Goal: Information Seeking & Learning: Learn about a topic

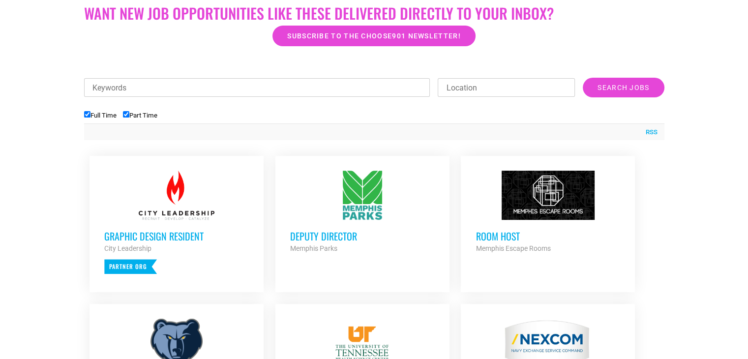
click at [127, 115] on input "Part Time" at bounding box center [126, 114] width 6 height 6
checkbox input "false"
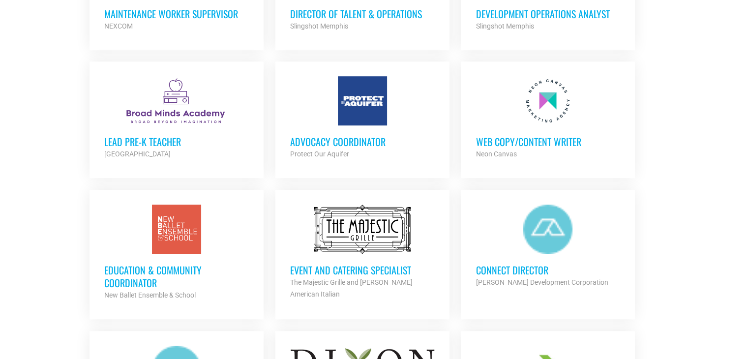
scroll to position [688, 0]
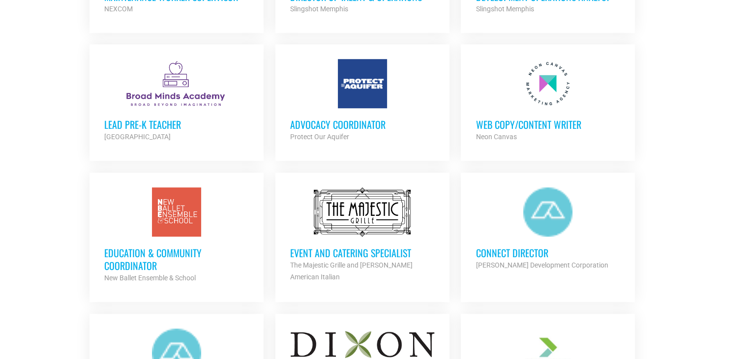
click at [376, 108] on div "Advocacy Coordinator Protect Our Aquifer Partner Org" at bounding box center [362, 125] width 145 height 34
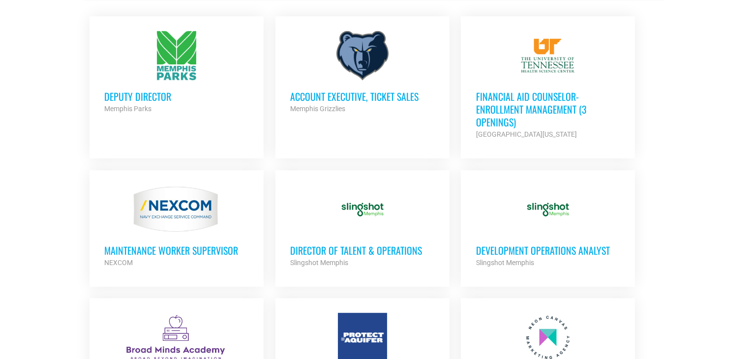
scroll to position [443, 0]
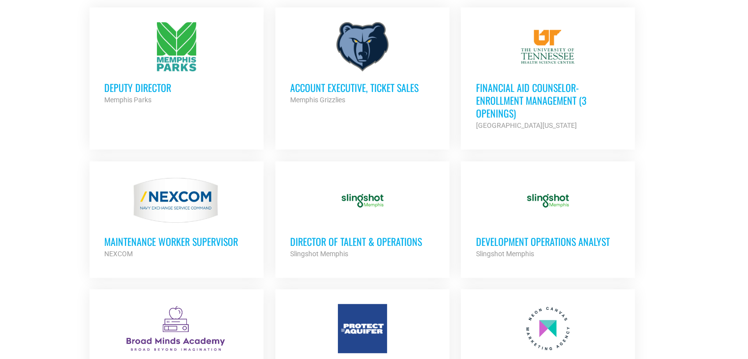
click at [529, 97] on h3 "Financial Aid Counselor-Enrollment Management (3 Openings)" at bounding box center [547, 100] width 145 height 38
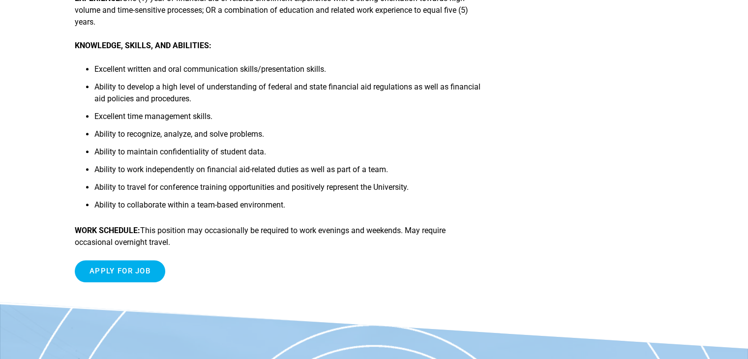
scroll to position [590, 0]
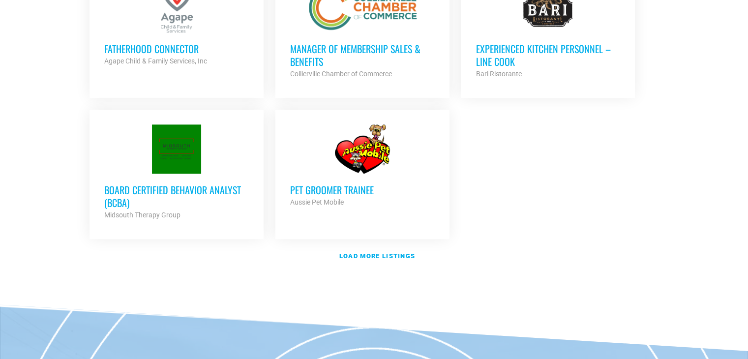
scroll to position [1181, 0]
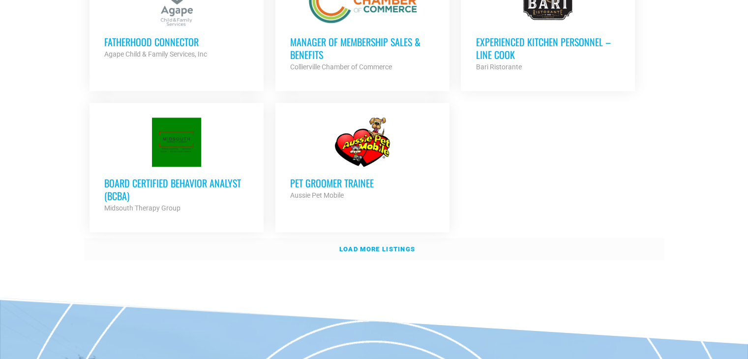
click at [376, 245] on strong "Load more listings" at bounding box center [377, 248] width 76 height 7
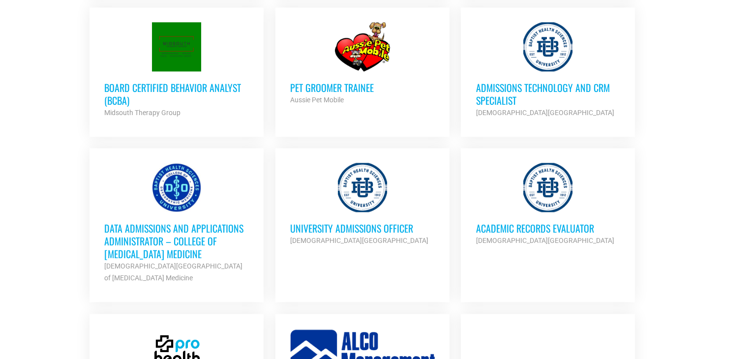
scroll to position [1279, 0]
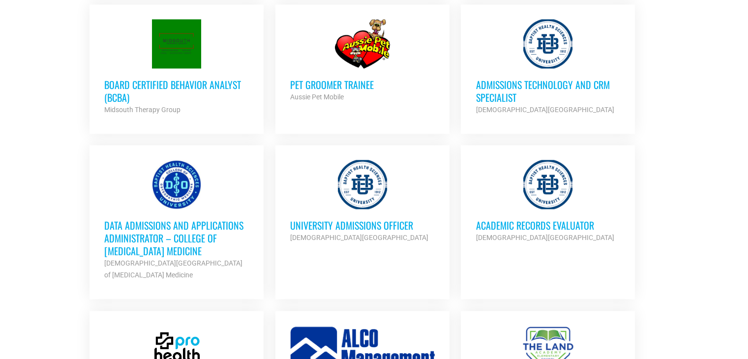
click at [509, 222] on h3 "Academic Records Evaluator" at bounding box center [547, 225] width 145 height 13
click at [319, 220] on h3 "University Admissions Officer" at bounding box center [362, 225] width 145 height 13
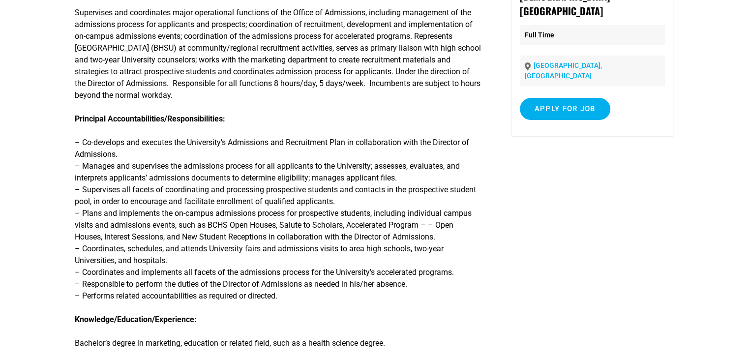
scroll to position [147, 0]
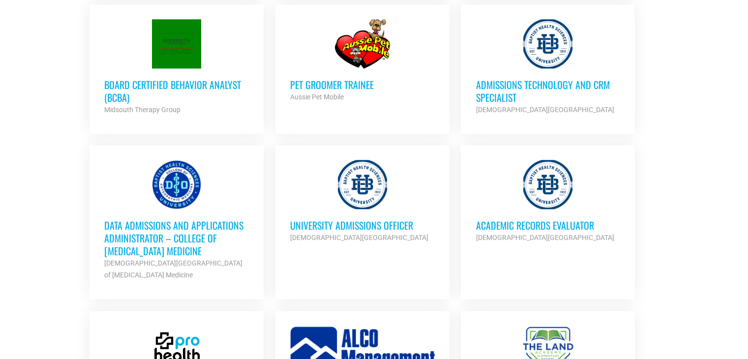
click at [172, 227] on h3 "Data Admissions and Applications Administrator – College of [MEDICAL_DATA] Medi…" at bounding box center [176, 238] width 145 height 38
click at [515, 87] on h3 "Admissions Technology and CRM Specialist" at bounding box center [547, 91] width 145 height 26
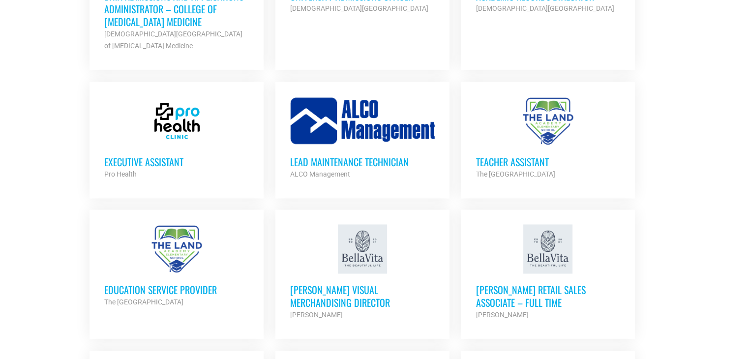
scroll to position [1525, 0]
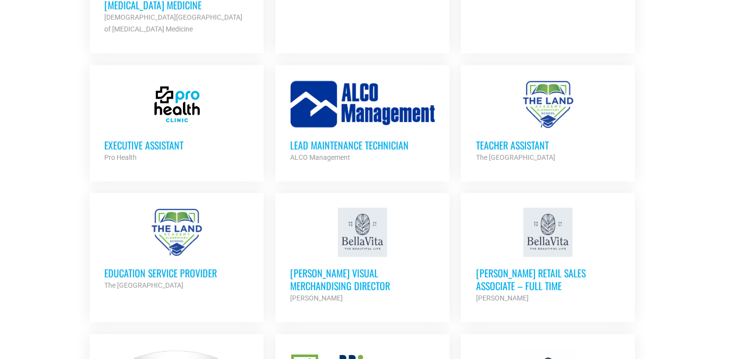
click at [159, 139] on h3 "Executive Assistant" at bounding box center [176, 145] width 145 height 13
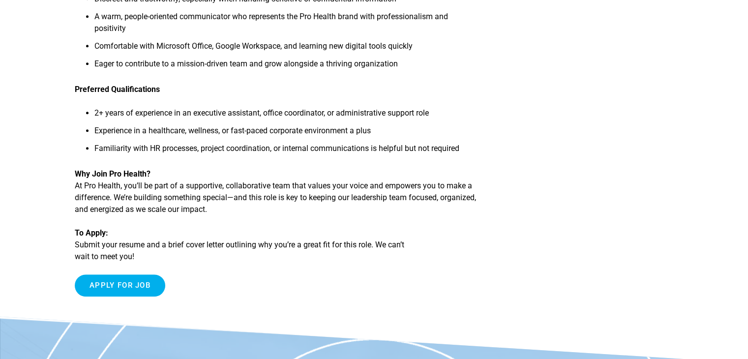
scroll to position [590, 0]
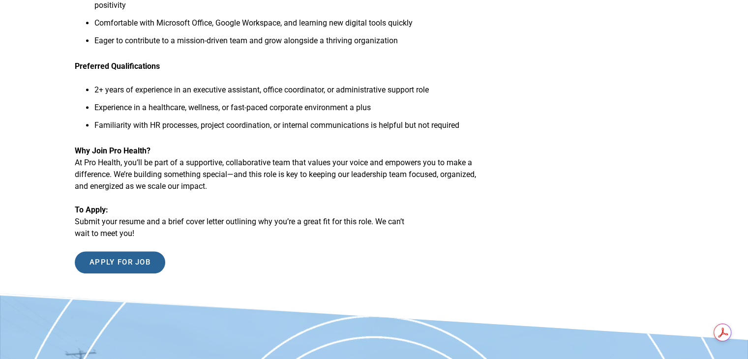
click at [127, 253] on input "Apply for job" at bounding box center [120, 262] width 90 height 22
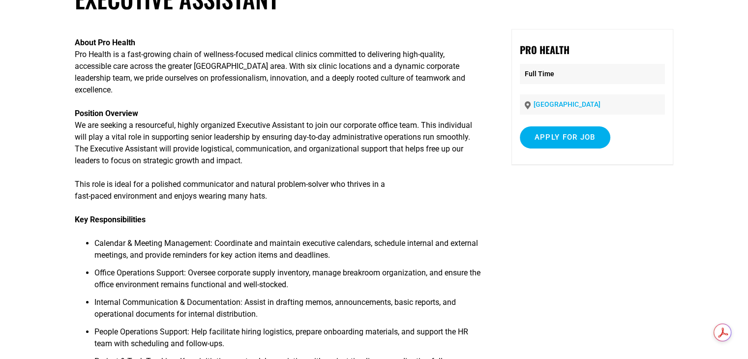
scroll to position [0, 0]
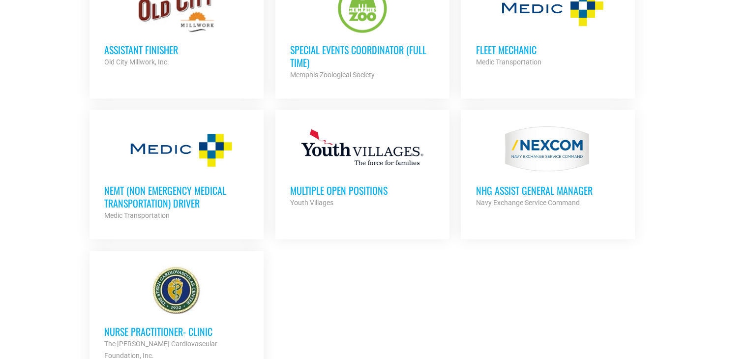
scroll to position [2066, 0]
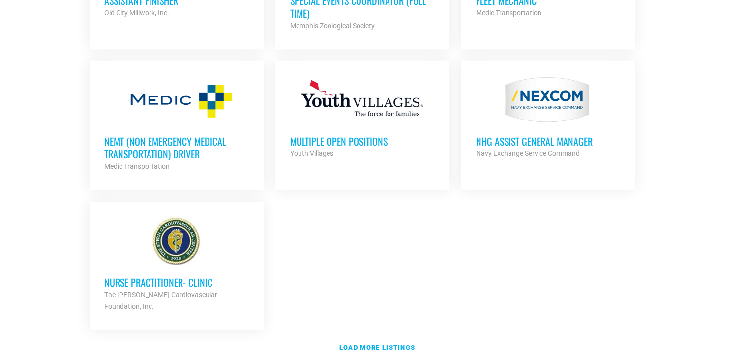
click at [159, 136] on h3 "NEMT (Non Emergency Medical Transportation) Driver" at bounding box center [176, 148] width 145 height 26
click at [146, 135] on h3 "NEMT (Non Emergency Medical Transportation) Driver" at bounding box center [176, 148] width 145 height 26
click at [412, 344] on strong "Load more listings" at bounding box center [377, 347] width 76 height 7
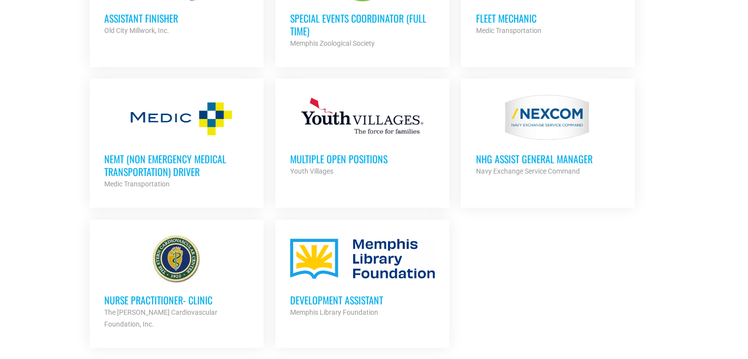
scroll to position [2017, 0]
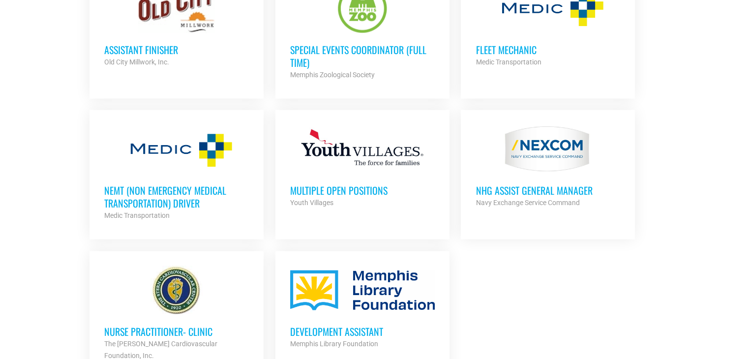
click at [371, 325] on h3 "Development Assistant" at bounding box center [362, 331] width 145 height 13
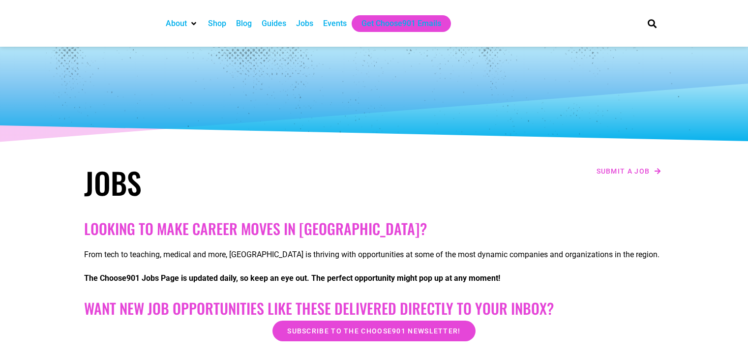
scroll to position [2017, 0]
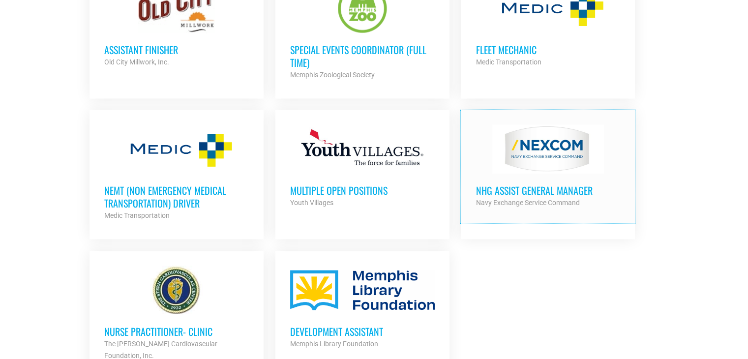
click at [547, 184] on h3 "NHG ASSIST GENERAL MANAGER" at bounding box center [547, 190] width 145 height 13
